Goal: Task Accomplishment & Management: Manage account settings

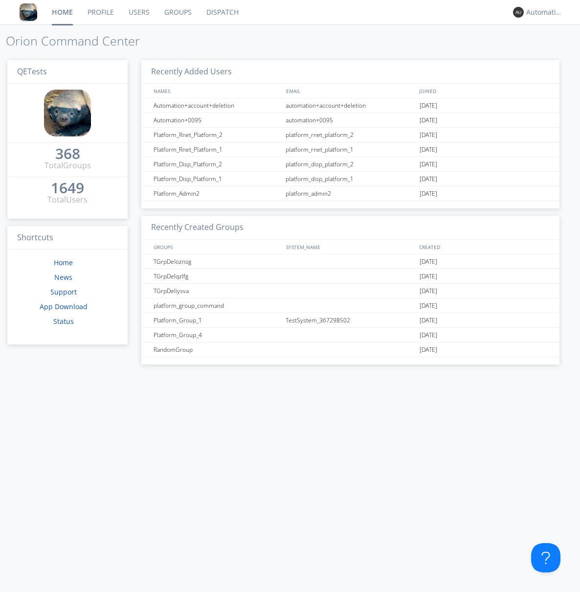
click at [177, 12] on link "Groups" at bounding box center [178, 12] width 42 height 24
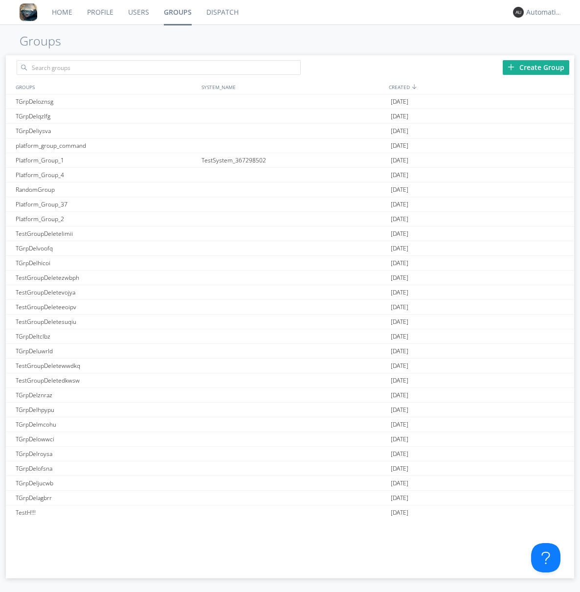
click at [536, 67] on div "Create Group" at bounding box center [536, 67] width 67 height 15
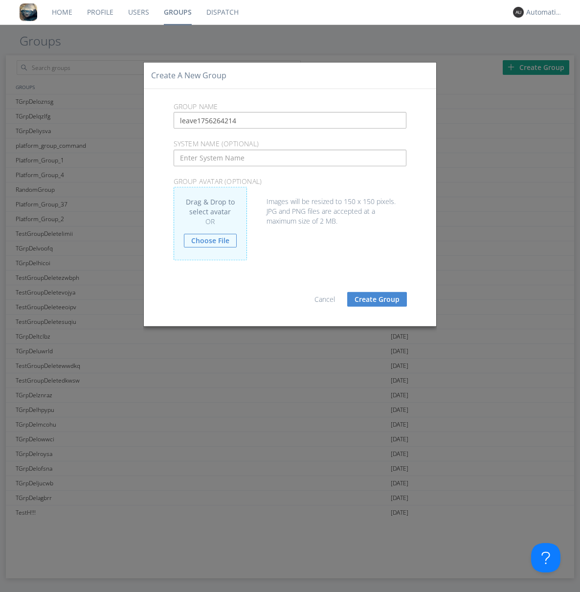
type input "leave1756264214"
click at [377, 299] on button "Create Group" at bounding box center [378, 299] width 60 height 15
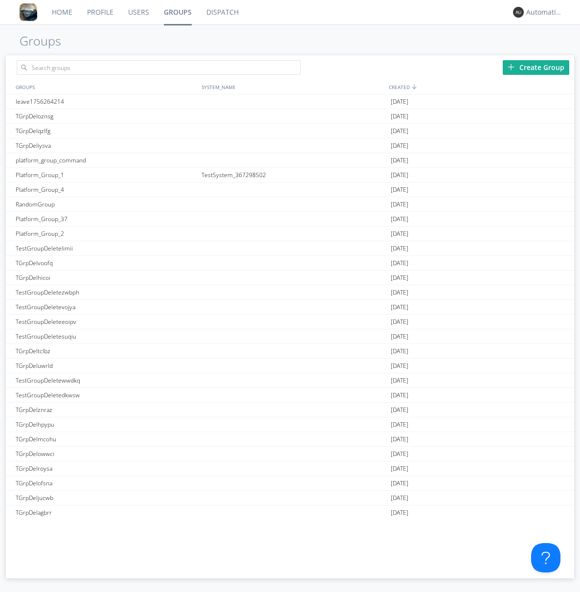
click at [177, 12] on link "Groups" at bounding box center [178, 12] width 43 height 24
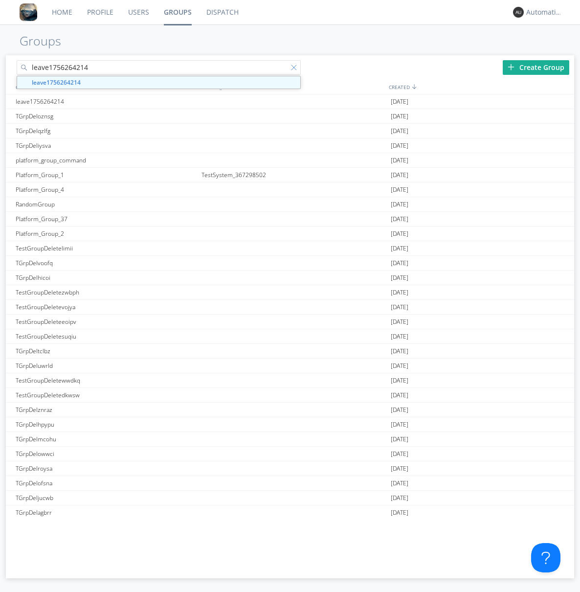
type input "leave1756264214"
click at [296, 69] on div at bounding box center [296, 70] width 10 height 10
type input "leave1756264214"
click at [106, 101] on div "leave1756264214" at bounding box center [106, 101] width 186 height 14
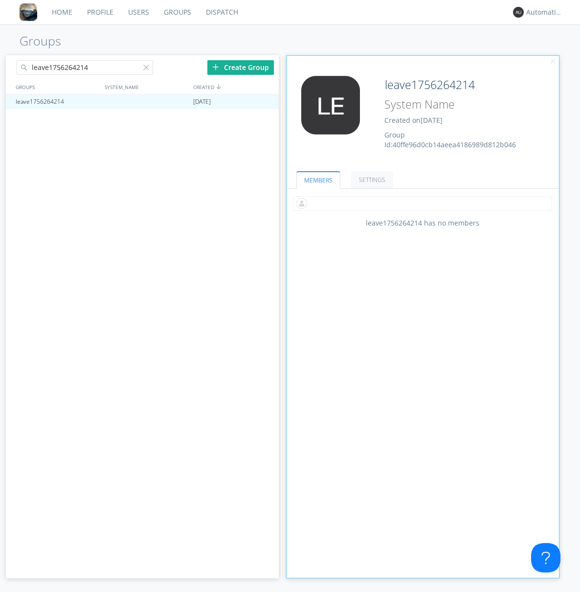
click at [423, 203] on input "text" at bounding box center [422, 203] width 259 height 15
type input "automation+0102"
click at [421, 203] on input "text" at bounding box center [422, 203] width 259 height 15
type input "automation+0103"
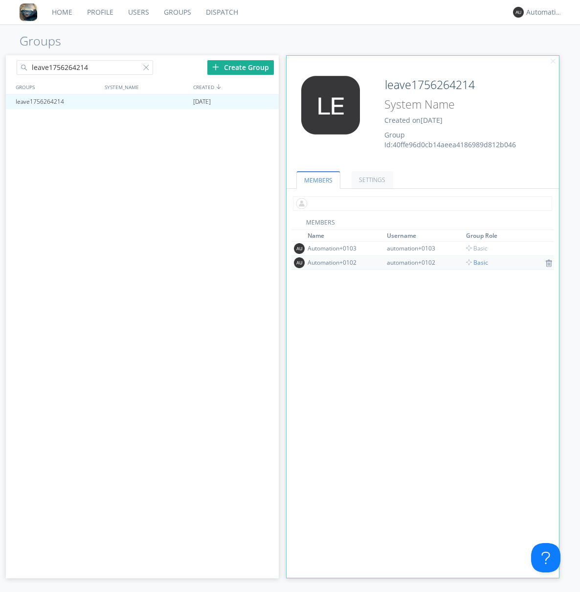
click at [421, 203] on input "text" at bounding box center [422, 203] width 259 height 15
click at [474, 262] on span "Basic" at bounding box center [477, 262] width 22 height 8
click at [266, 102] on div at bounding box center [266, 102] width 10 height 8
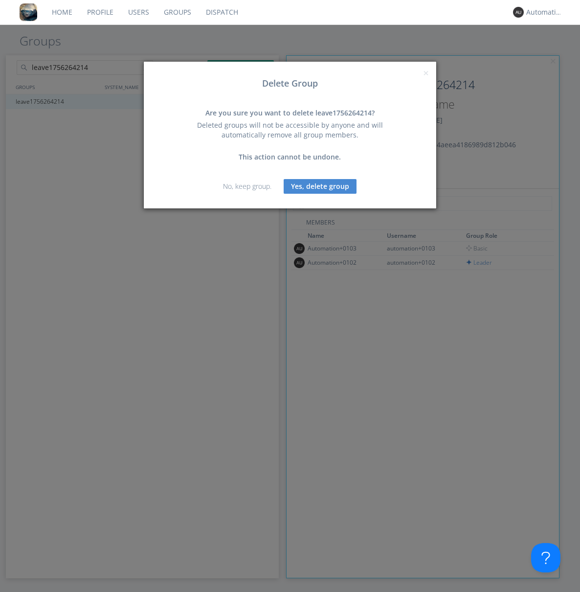
click at [321, 186] on button "Yes, delete group" at bounding box center [320, 186] width 73 height 15
